Goal: Transaction & Acquisition: Obtain resource

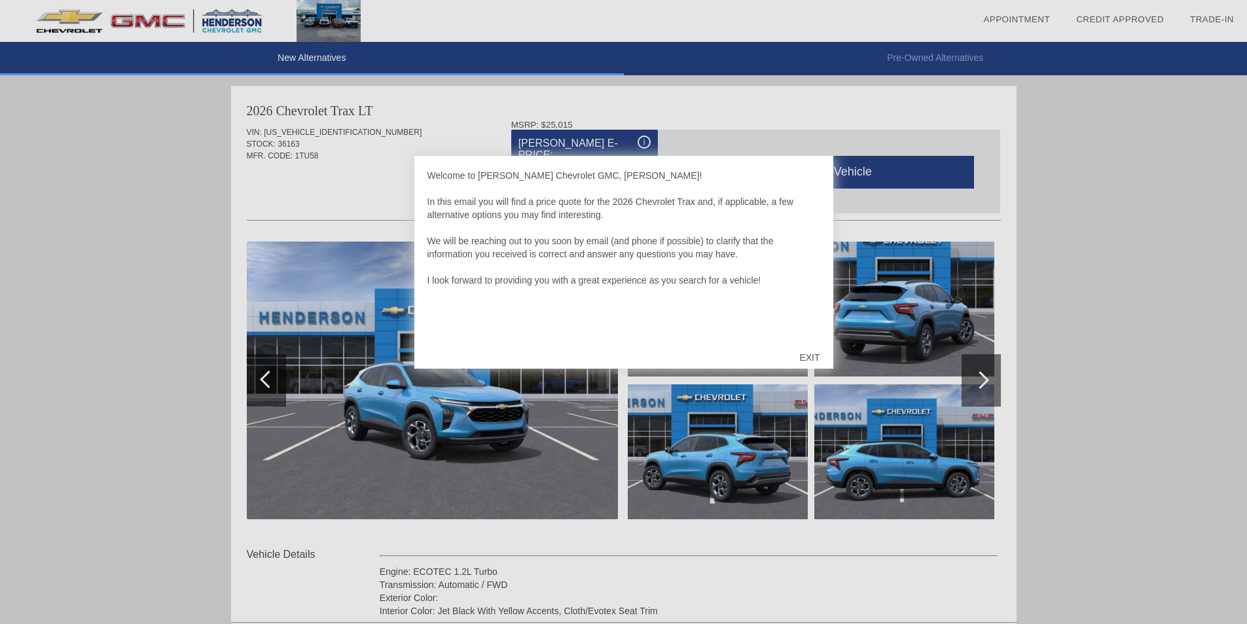
click at [817, 360] on div "EXIT" at bounding box center [809, 357] width 46 height 39
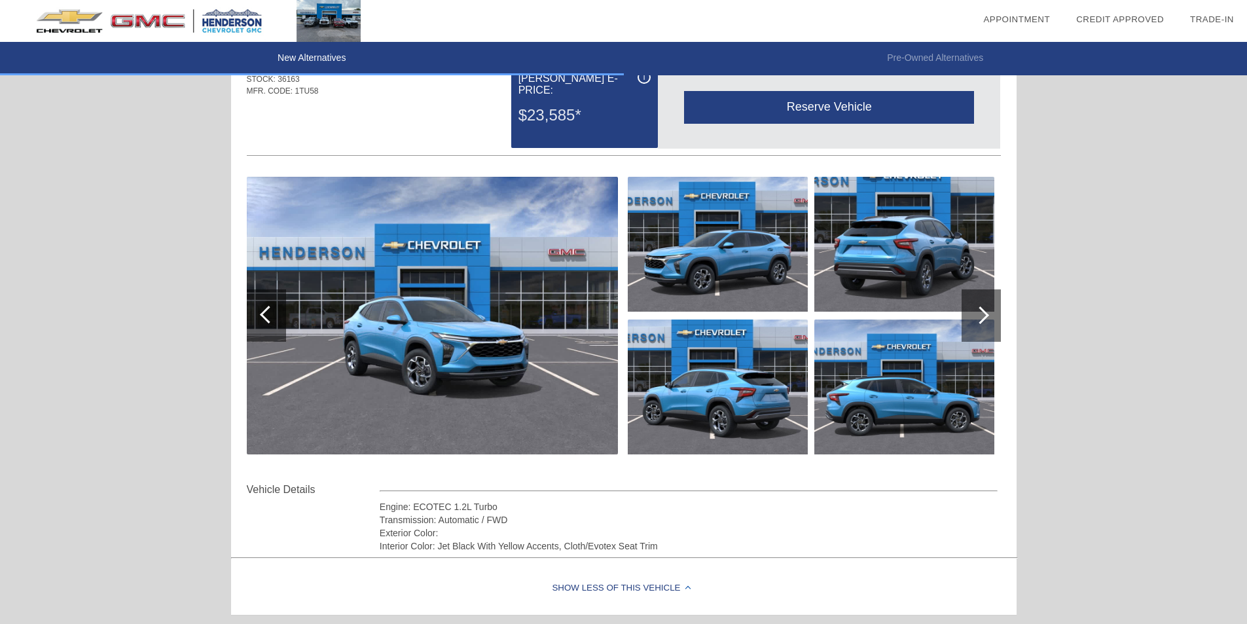
scroll to position [65, 0]
click at [984, 313] on div at bounding box center [980, 315] width 18 height 18
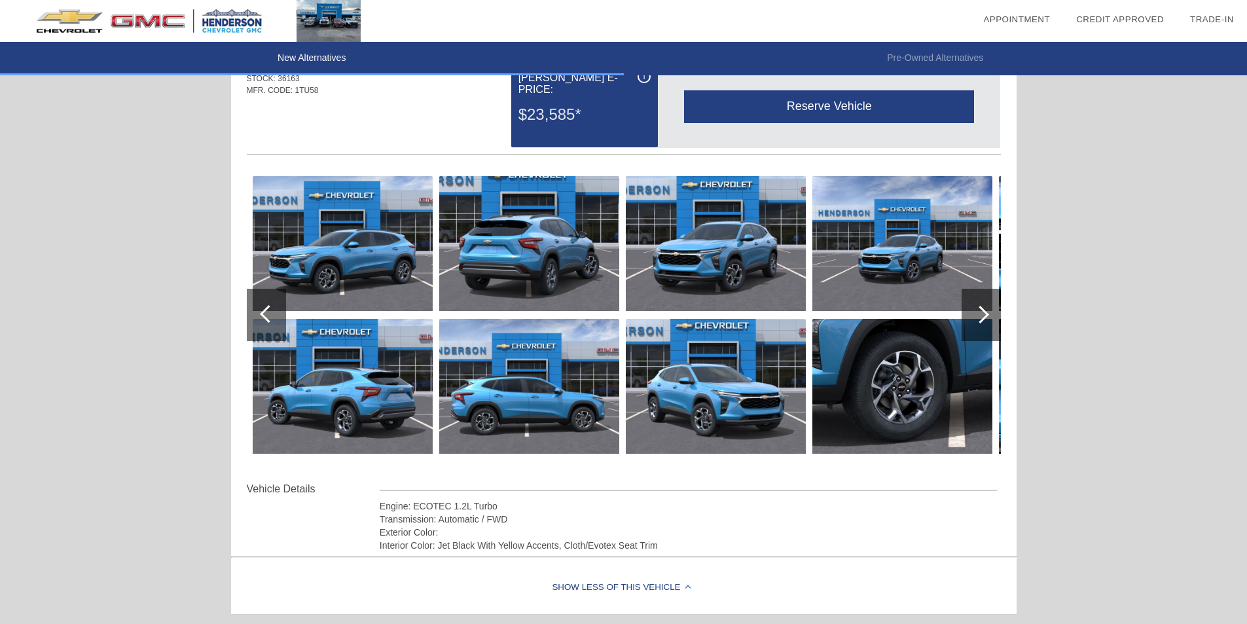
click at [984, 313] on div at bounding box center [980, 315] width 18 height 18
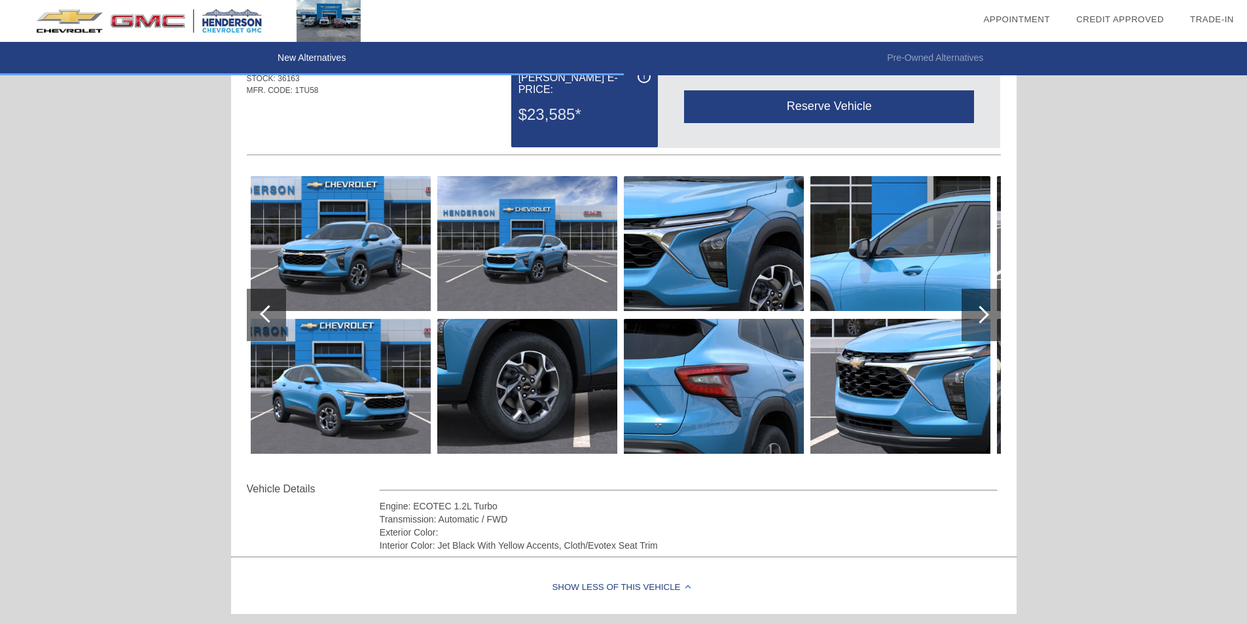
click at [984, 313] on div at bounding box center [980, 315] width 18 height 18
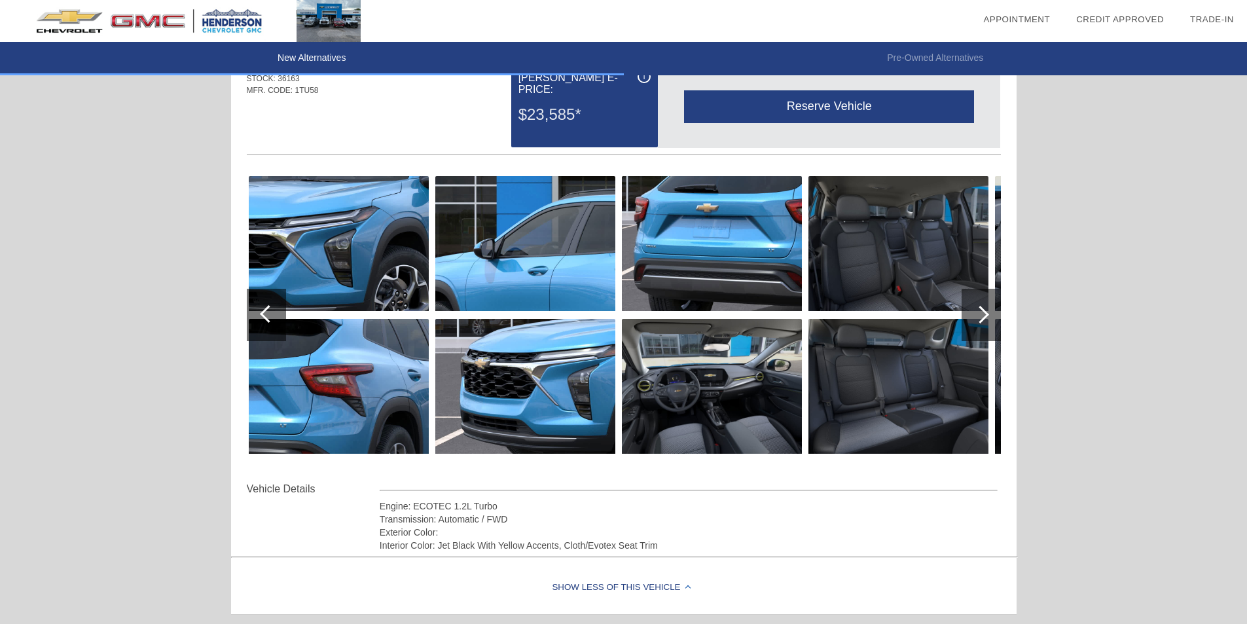
click at [984, 313] on div at bounding box center [980, 315] width 18 height 18
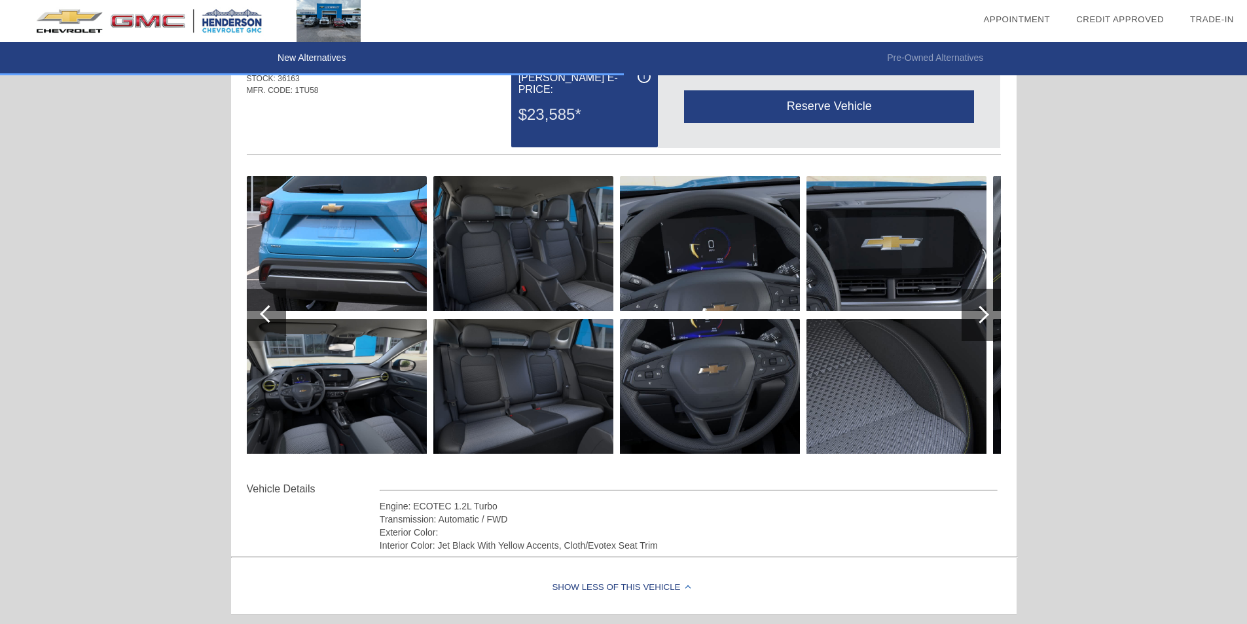
click at [262, 314] on div at bounding box center [269, 314] width 18 height 18
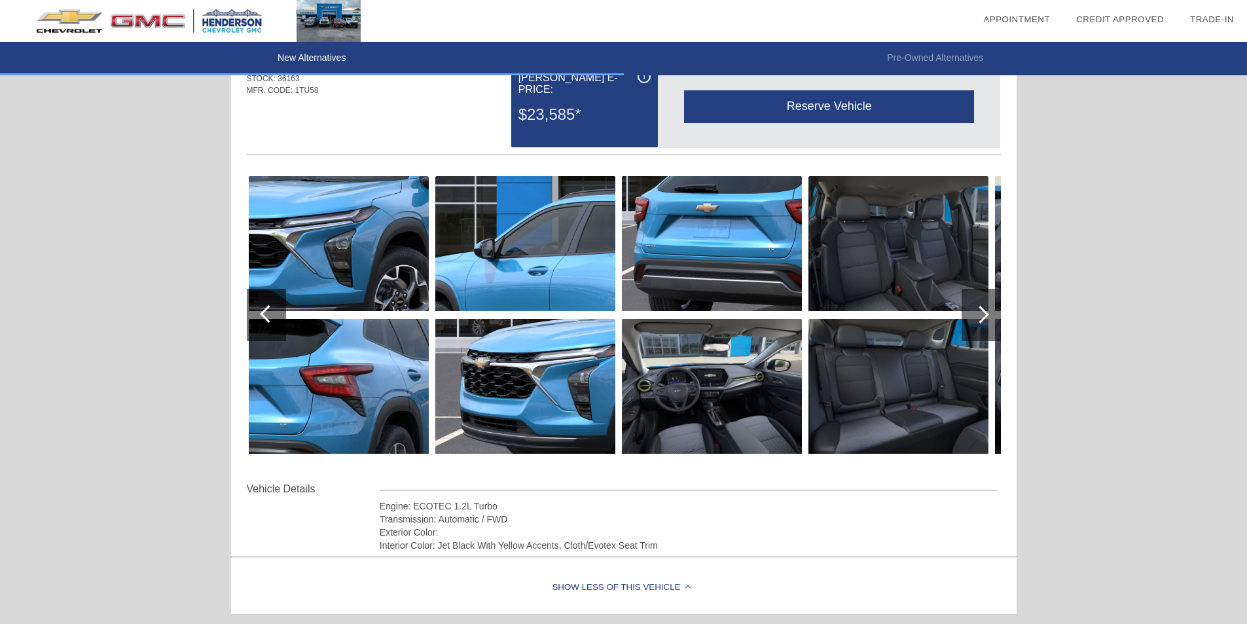
click at [262, 314] on div at bounding box center [269, 314] width 18 height 18
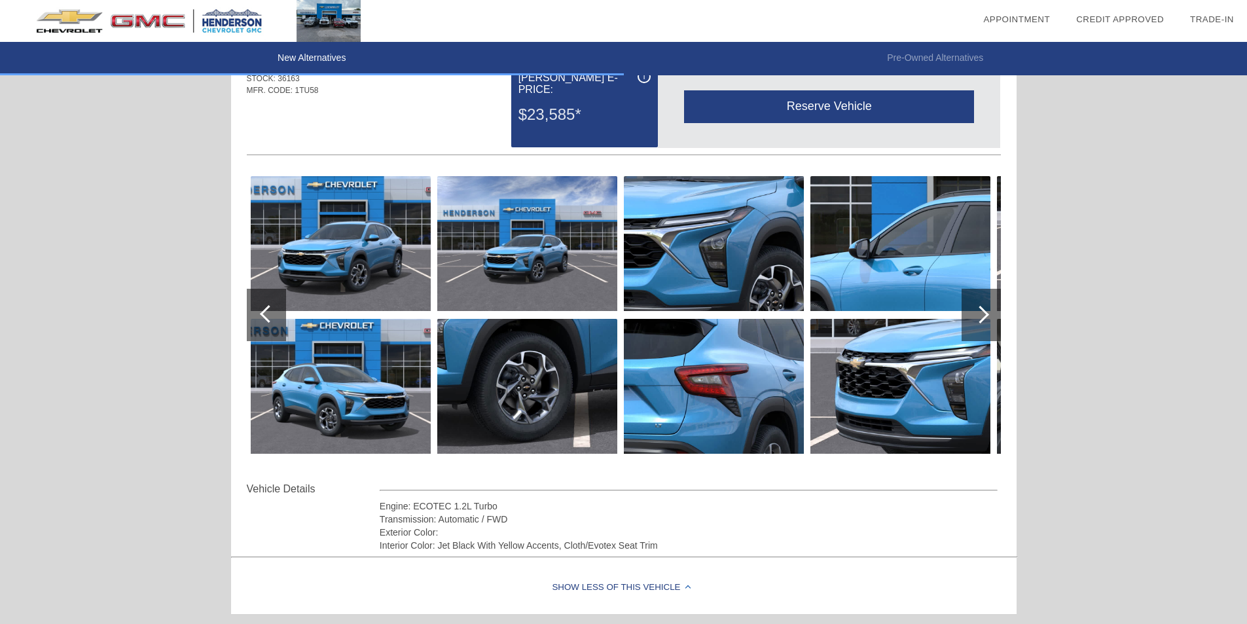
click at [262, 314] on div at bounding box center [269, 314] width 18 height 18
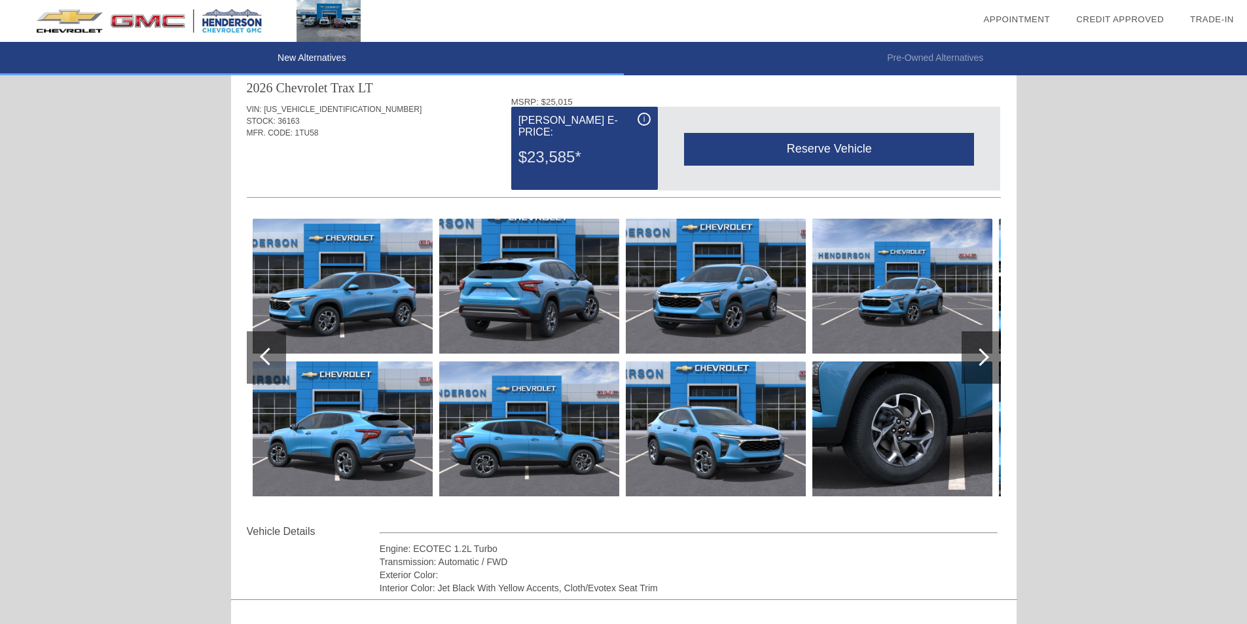
scroll to position [0, 0]
